Goal: Check status

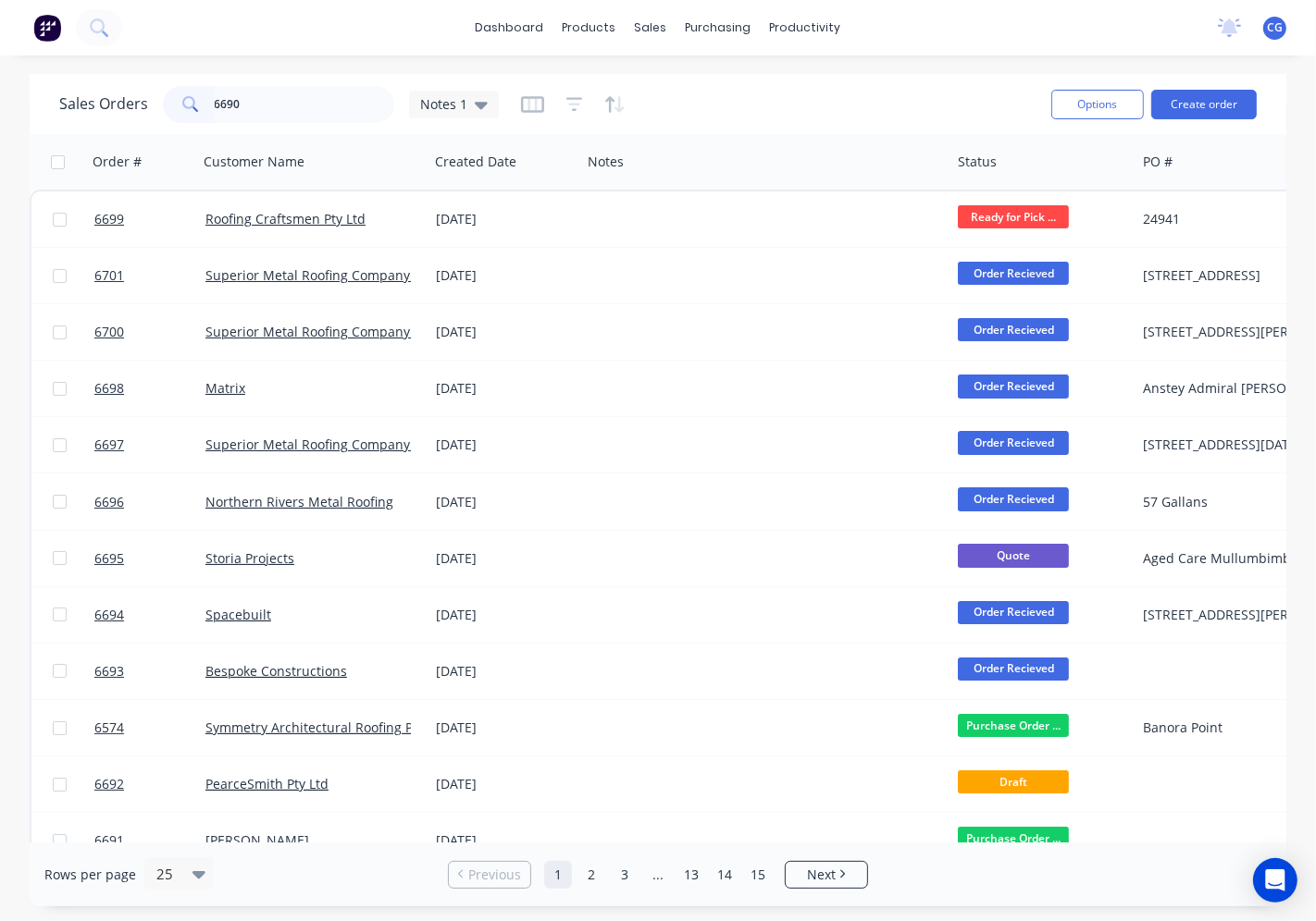
type input "6690"
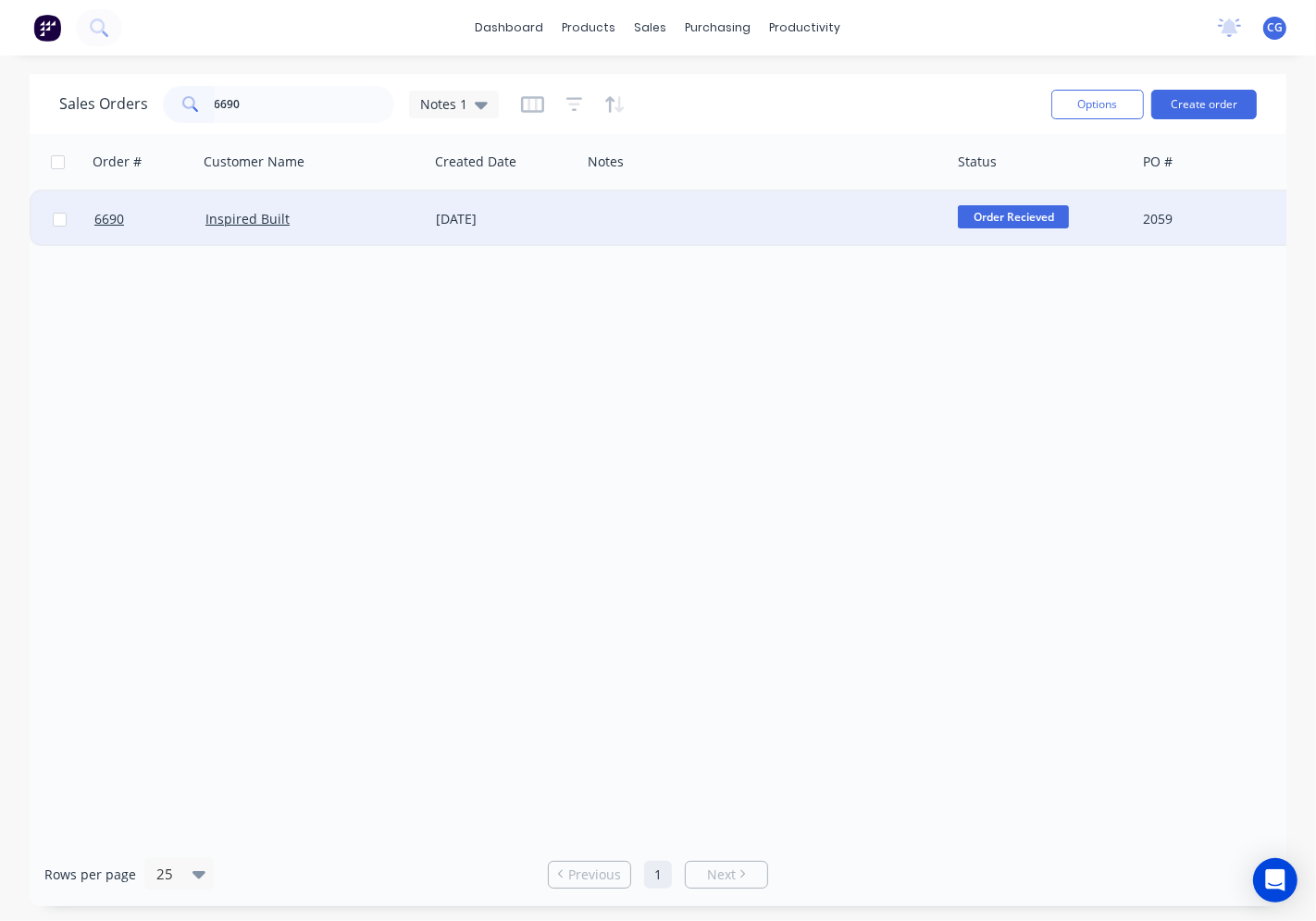
click at [356, 223] on div "Inspired Built" at bounding box center [309, 219] width 206 height 19
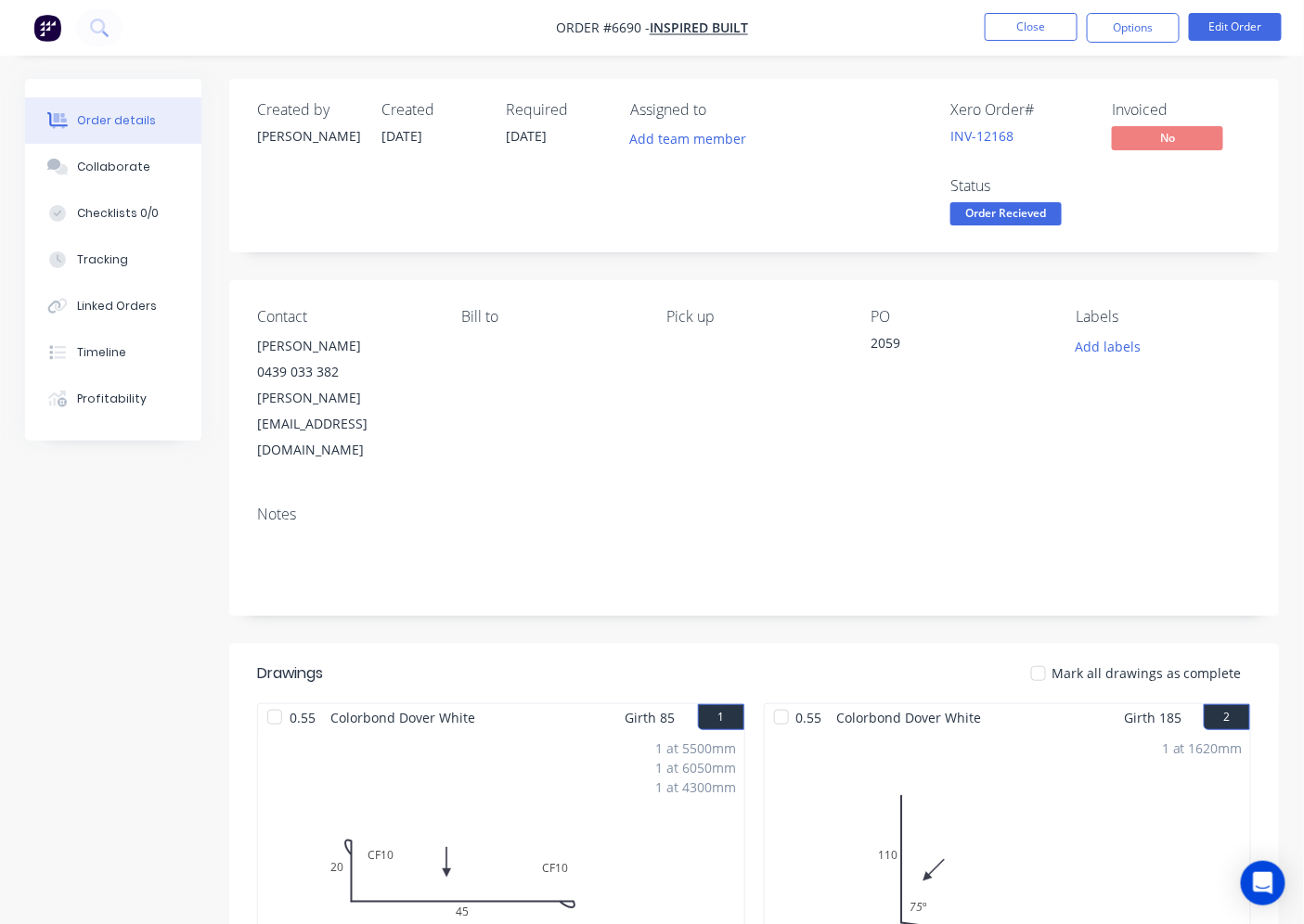
click at [1049, 655] on div at bounding box center [1038, 673] width 37 height 37
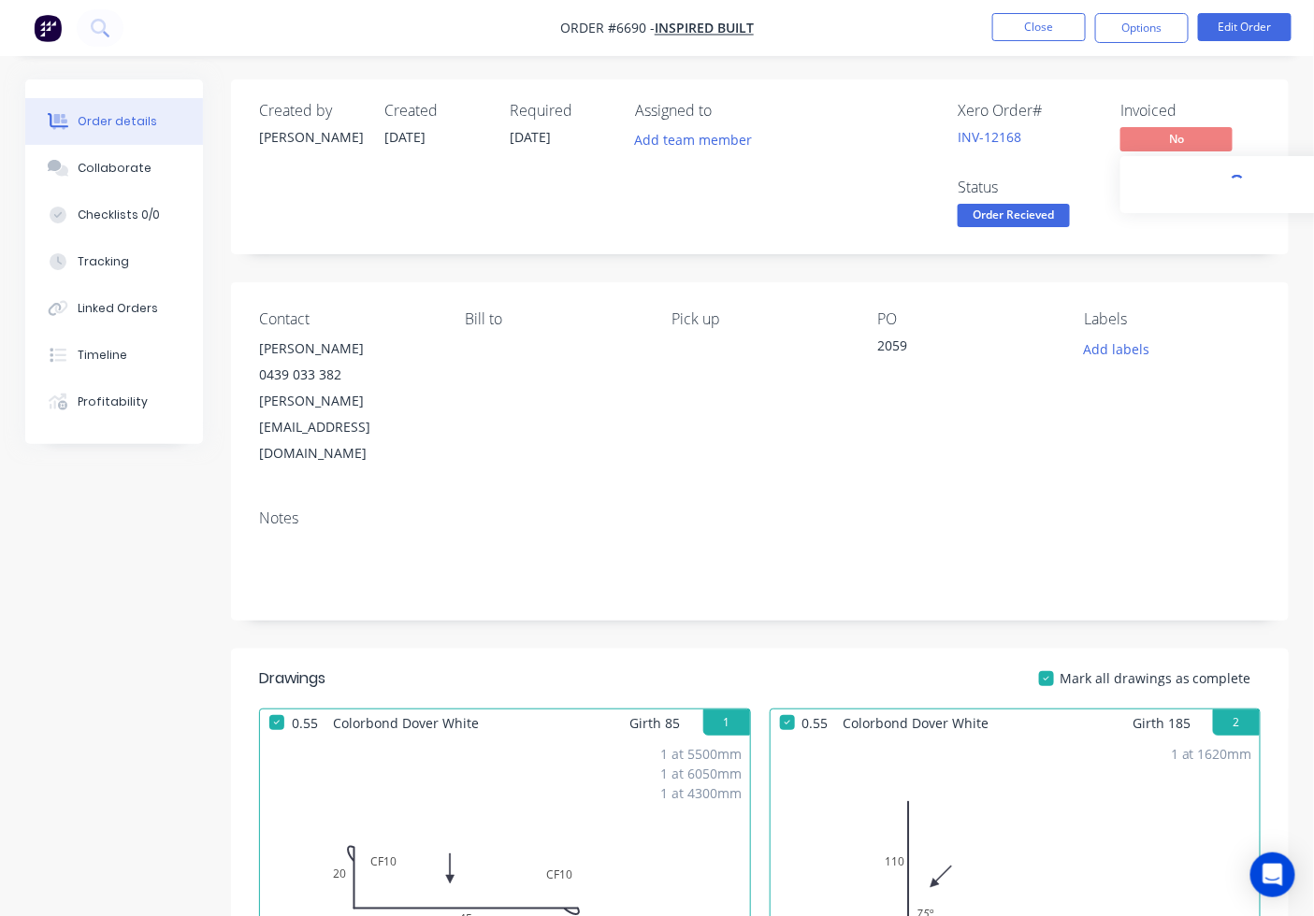
click at [1201, 137] on span "No" at bounding box center [1176, 138] width 112 height 23
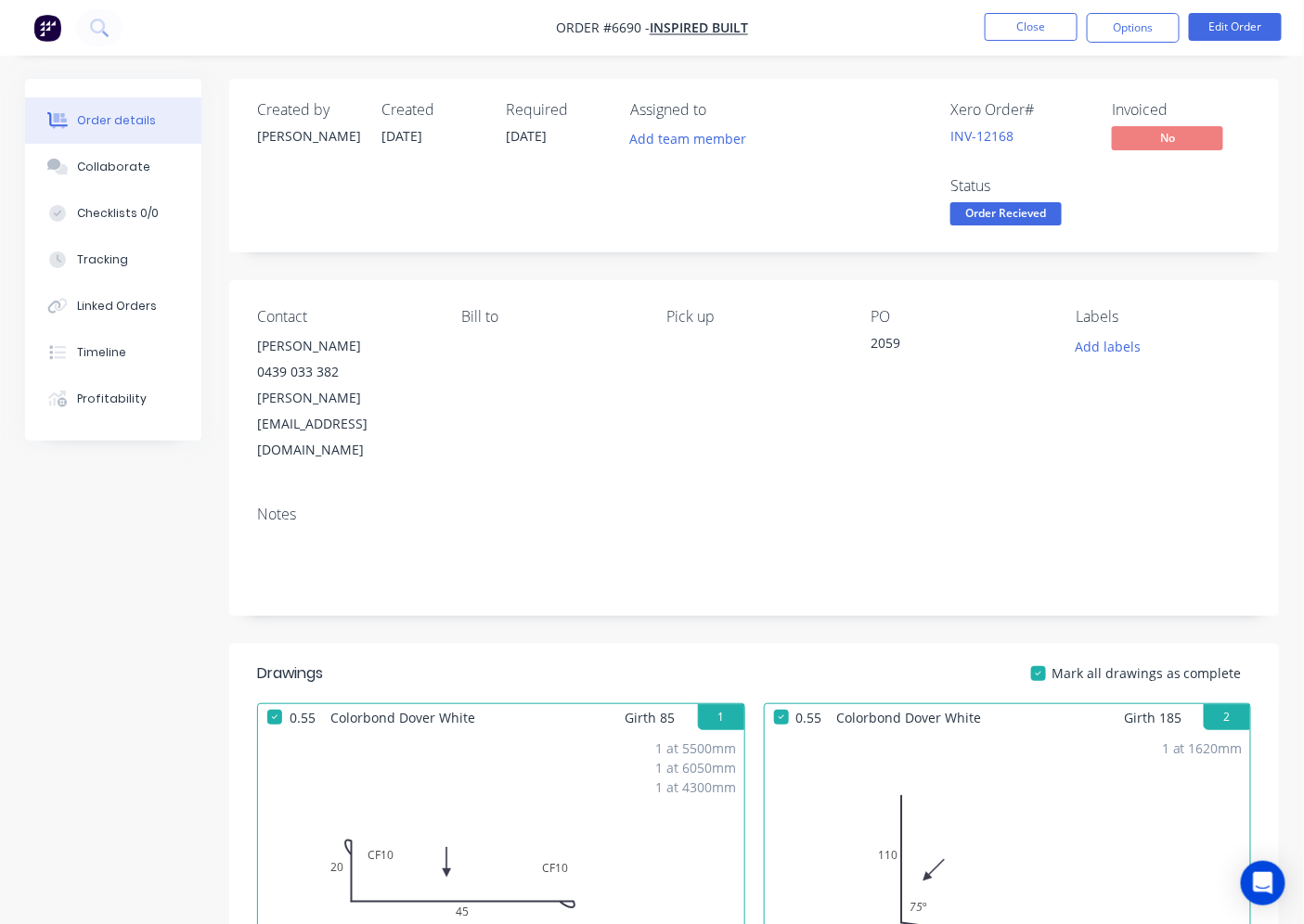
click at [1027, 211] on span "Order Recieved" at bounding box center [1005, 213] width 111 height 23
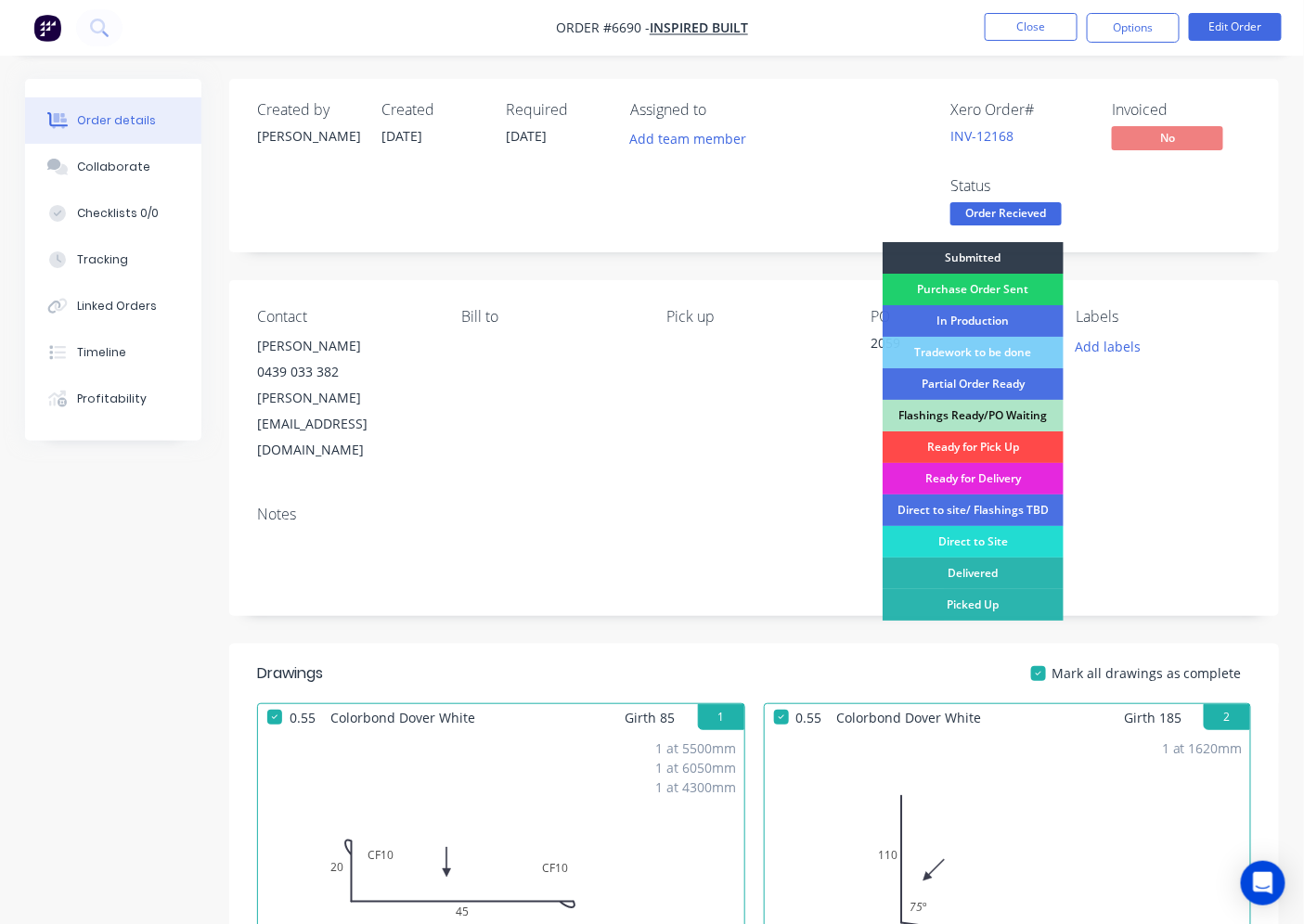
click at [986, 450] on div "Ready for Pick Up" at bounding box center [973, 448] width 181 height 32
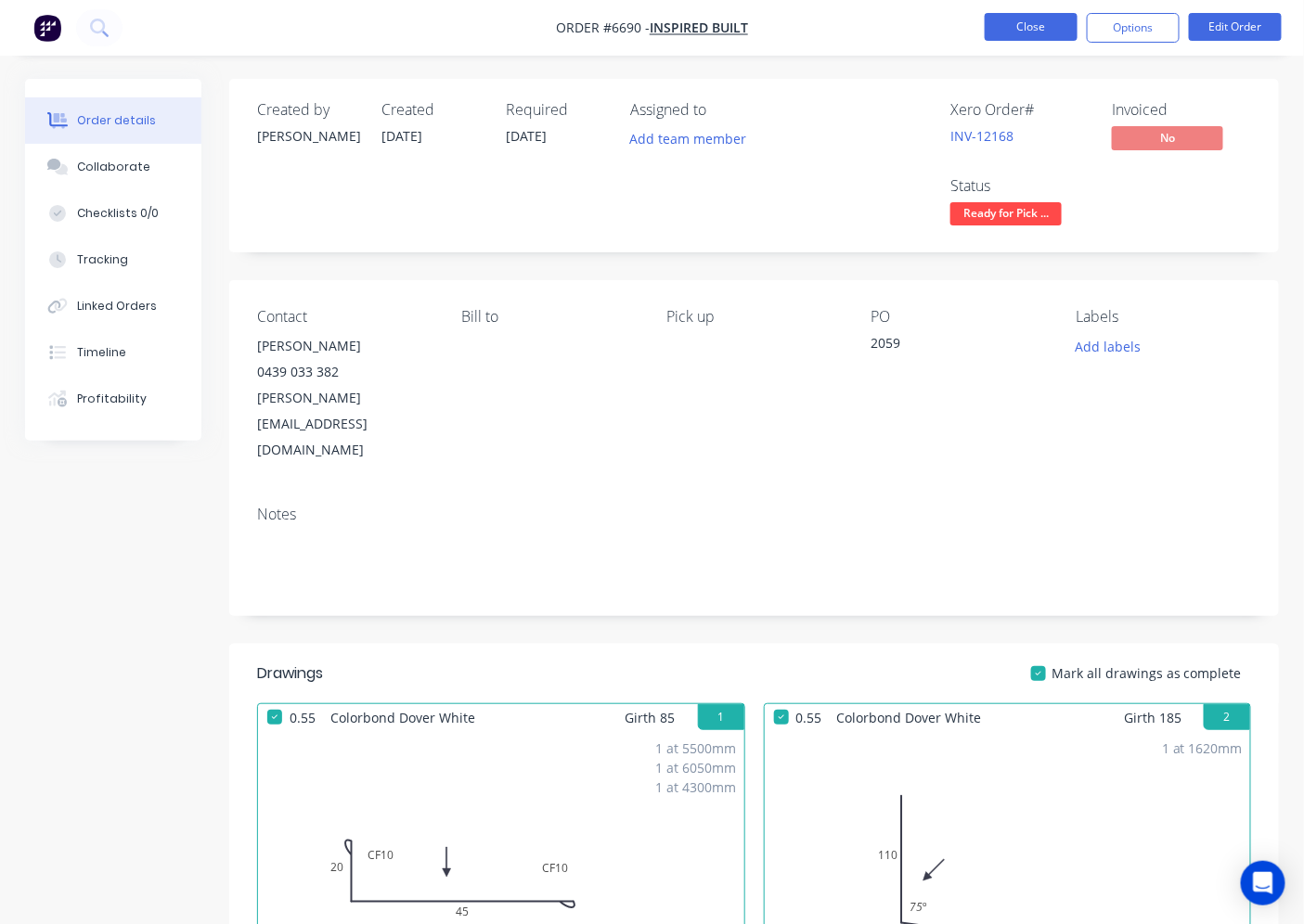
click at [1034, 38] on button "Close" at bounding box center [1030, 27] width 92 height 28
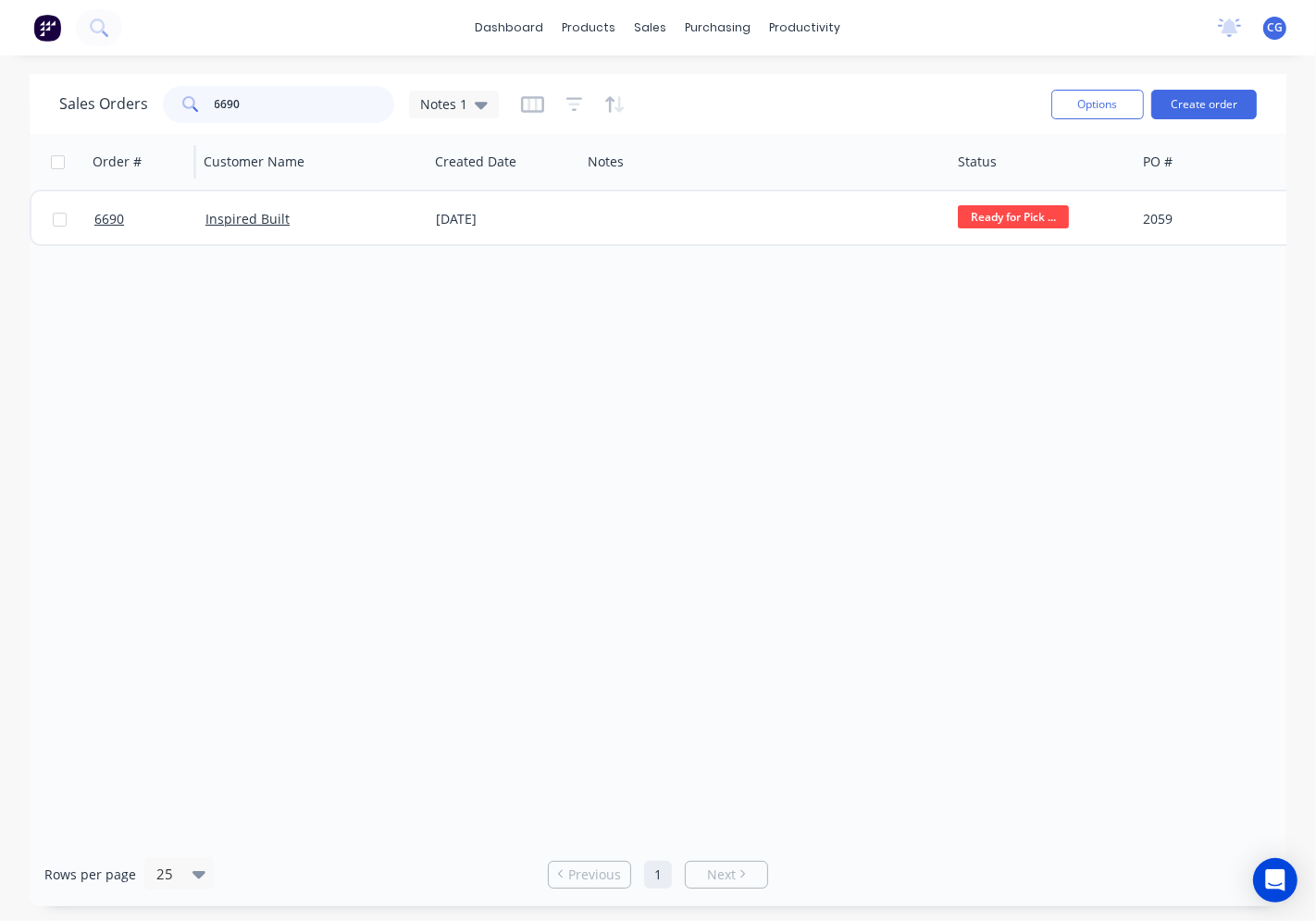
drag, startPoint x: 234, startPoint y: 117, endPoint x: 115, endPoint y: 140, distance: 121.2
click at [117, 138] on div "Sales Orders 6690 Notes 1 Options Create order Order # Customer Name Created Da…" at bounding box center [658, 490] width 1257 height 832
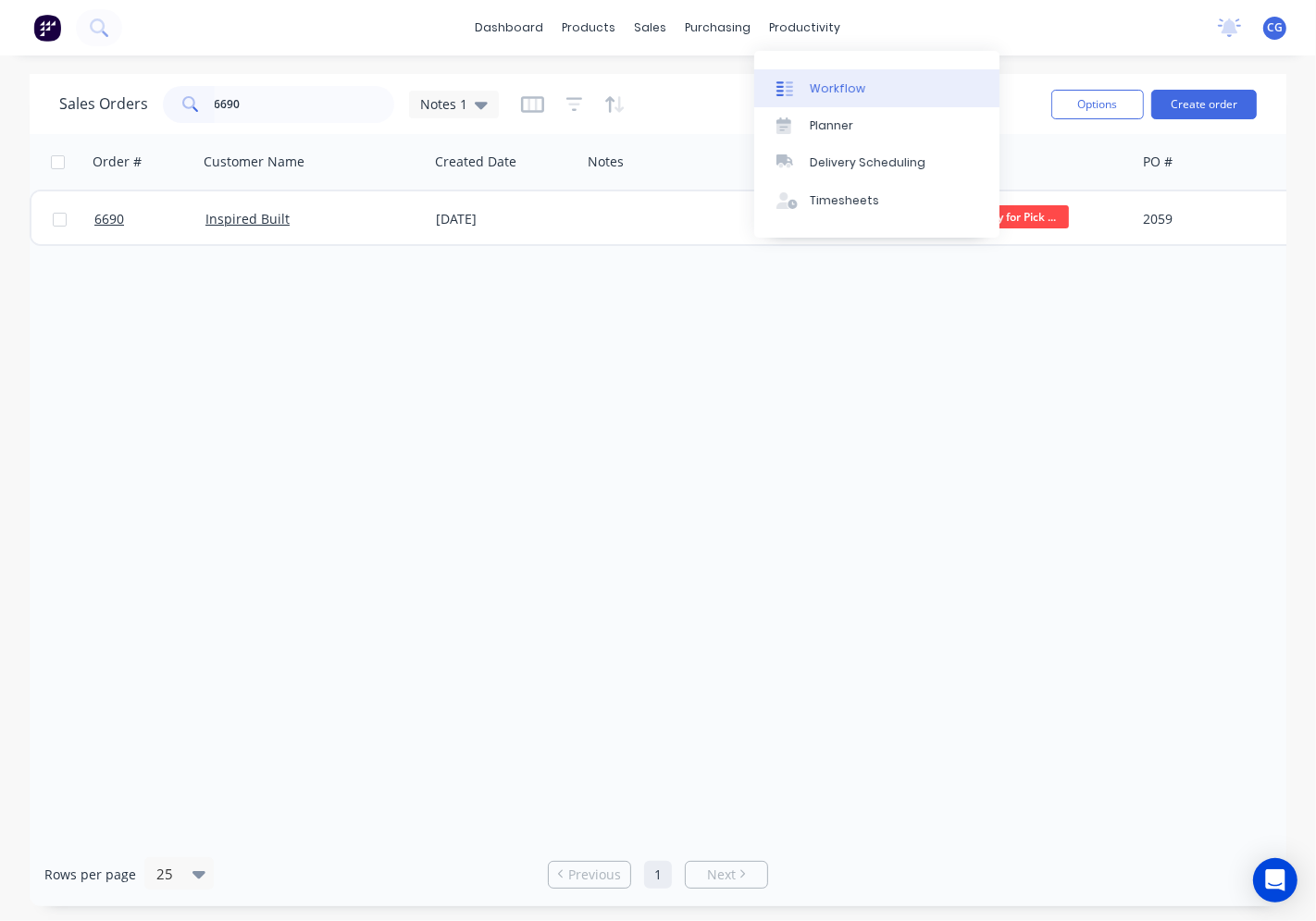
click at [784, 80] on icon at bounding box center [784, 88] width 17 height 17
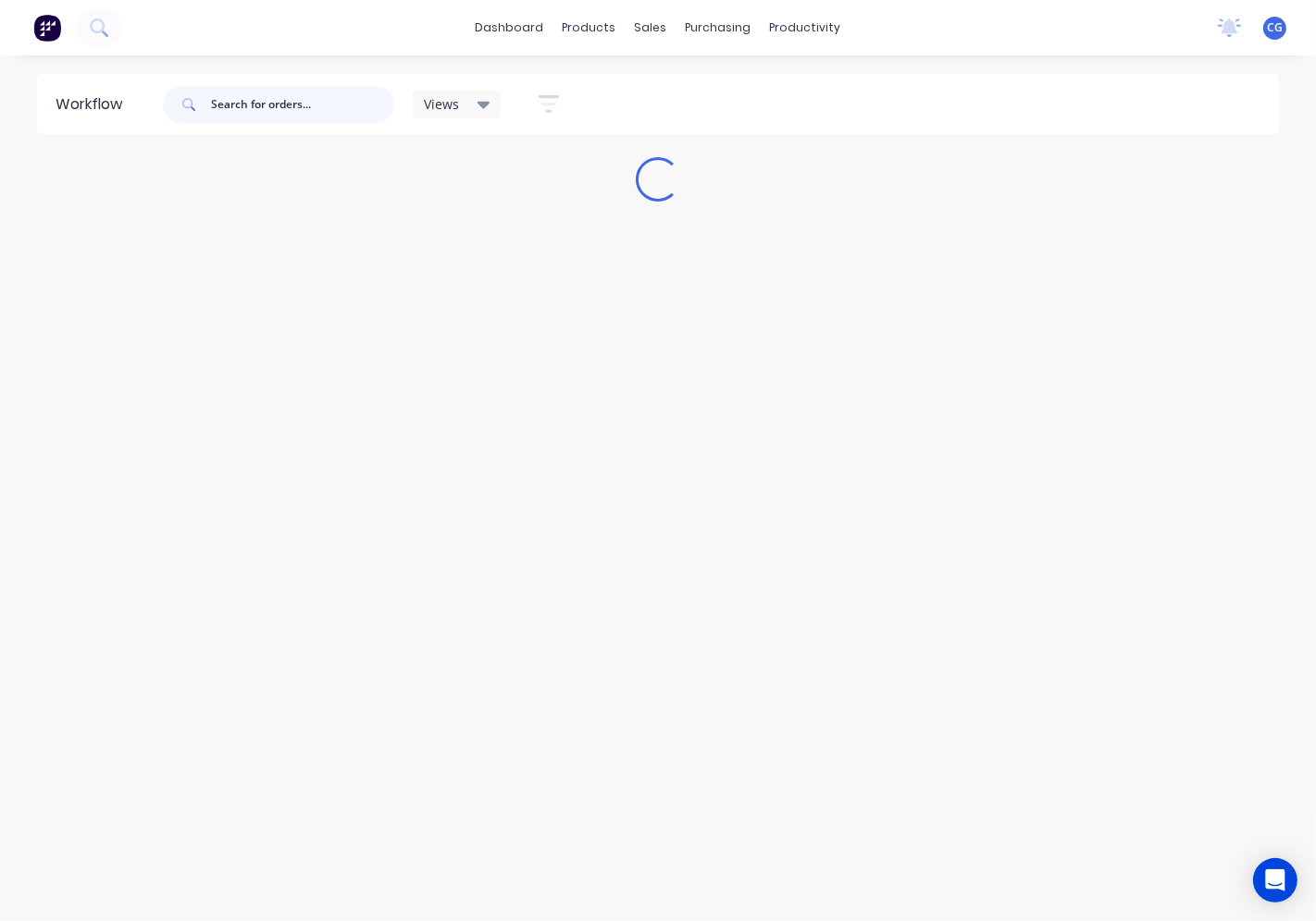
click at [262, 97] on input "text" at bounding box center [302, 104] width 183 height 37
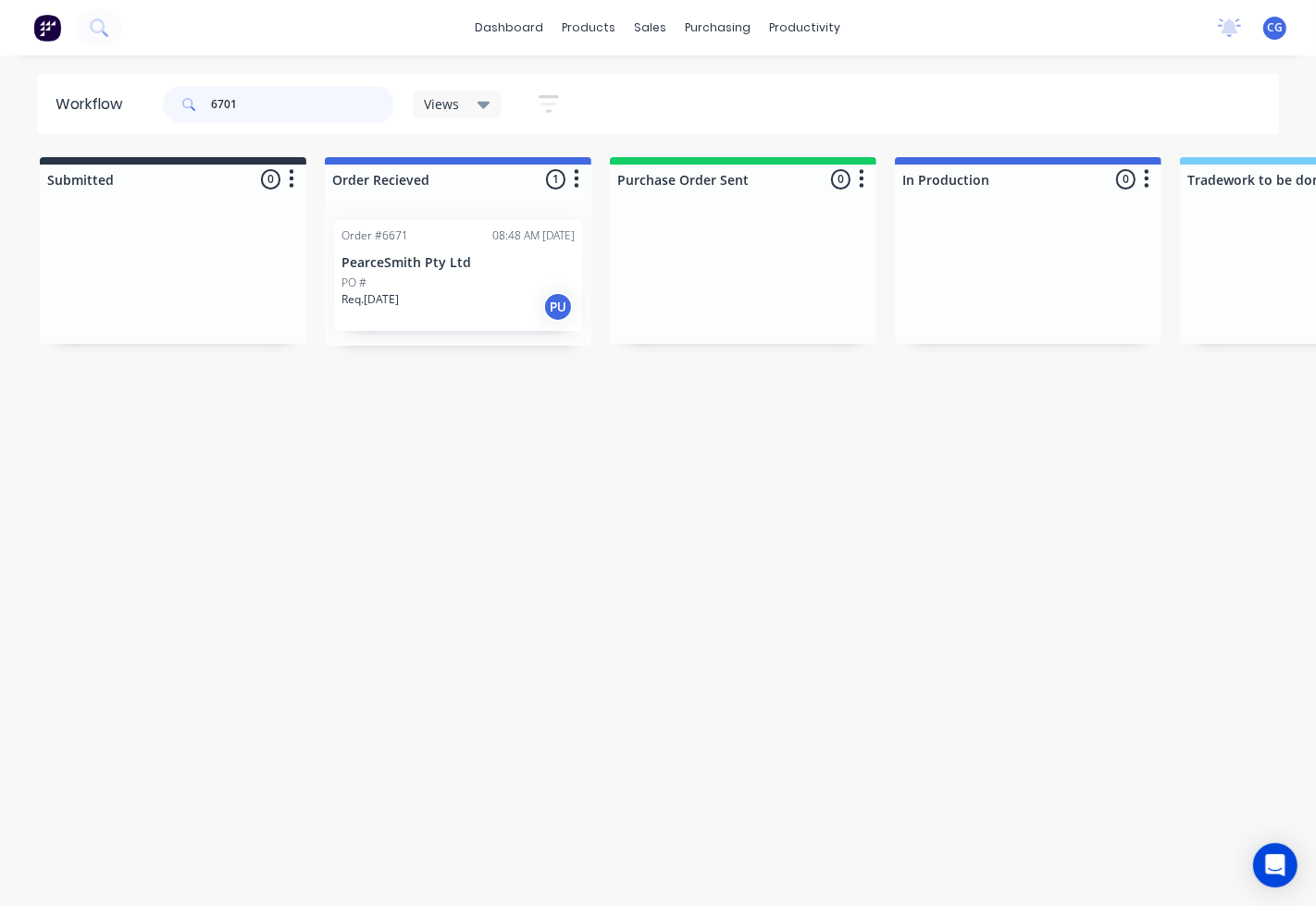
type input "6701"
click at [461, 281] on p "Superior Metal Roofing Company Pty Ltd" at bounding box center [458, 271] width 234 height 32
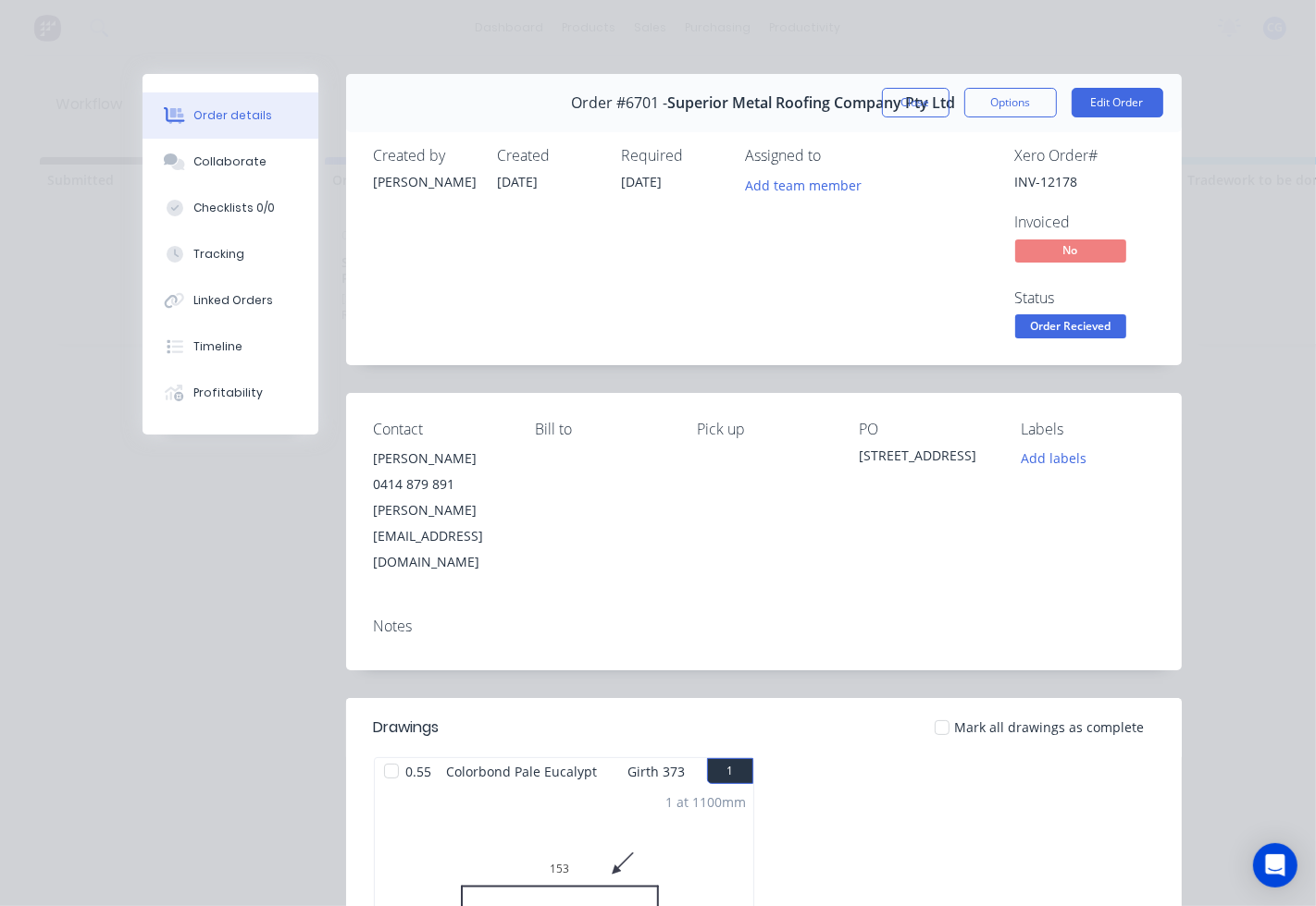
drag, startPoint x: 935, startPoint y: 676, endPoint x: 1001, endPoint y: 395, distance: 288.6
click at [940, 709] on div at bounding box center [941, 727] width 37 height 37
click at [1065, 320] on span "Order Recieved" at bounding box center [1071, 325] width 111 height 23
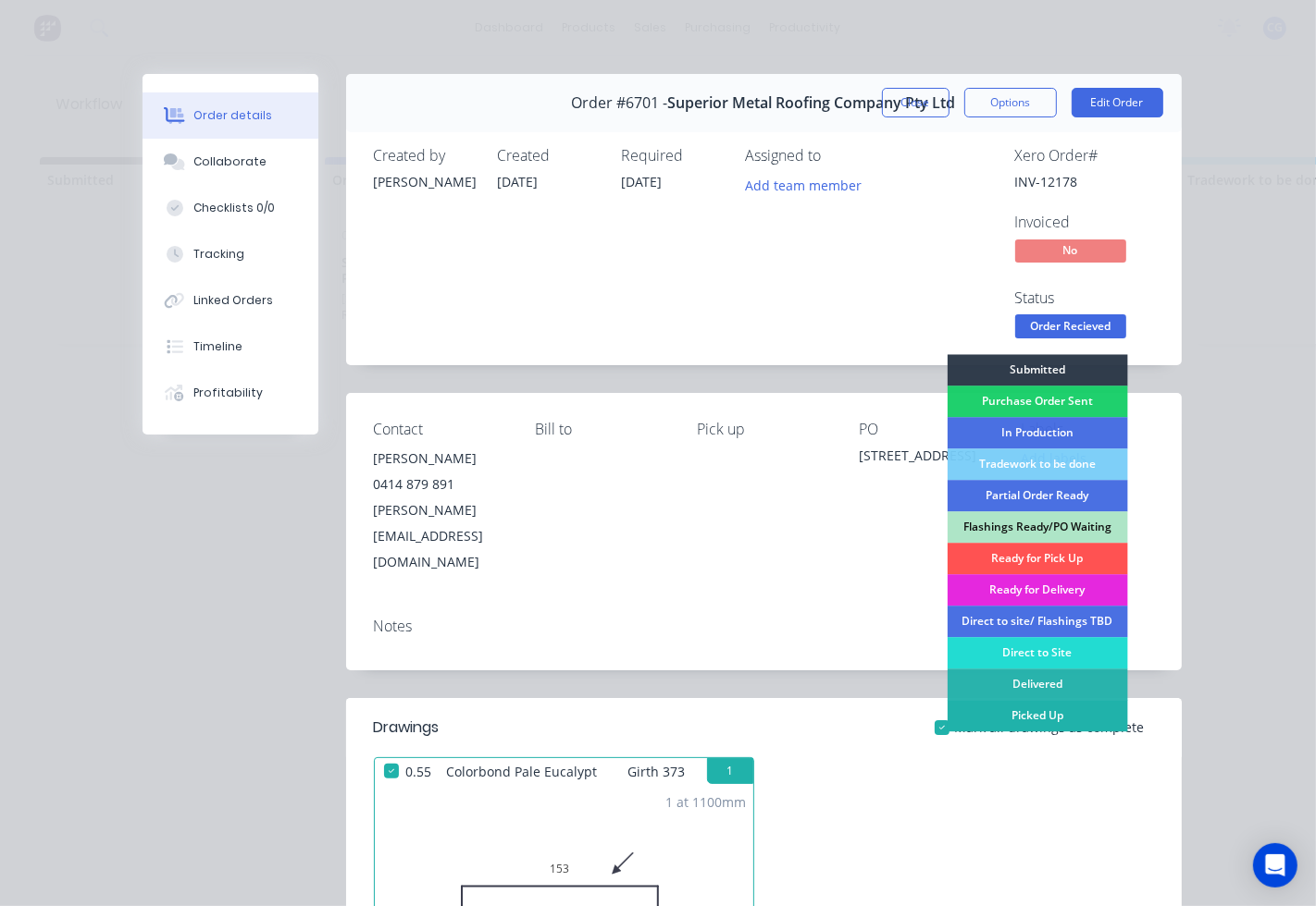
click at [1011, 713] on div "Picked Up" at bounding box center [1036, 716] width 180 height 32
